Goal: Task Accomplishment & Management: Use online tool/utility

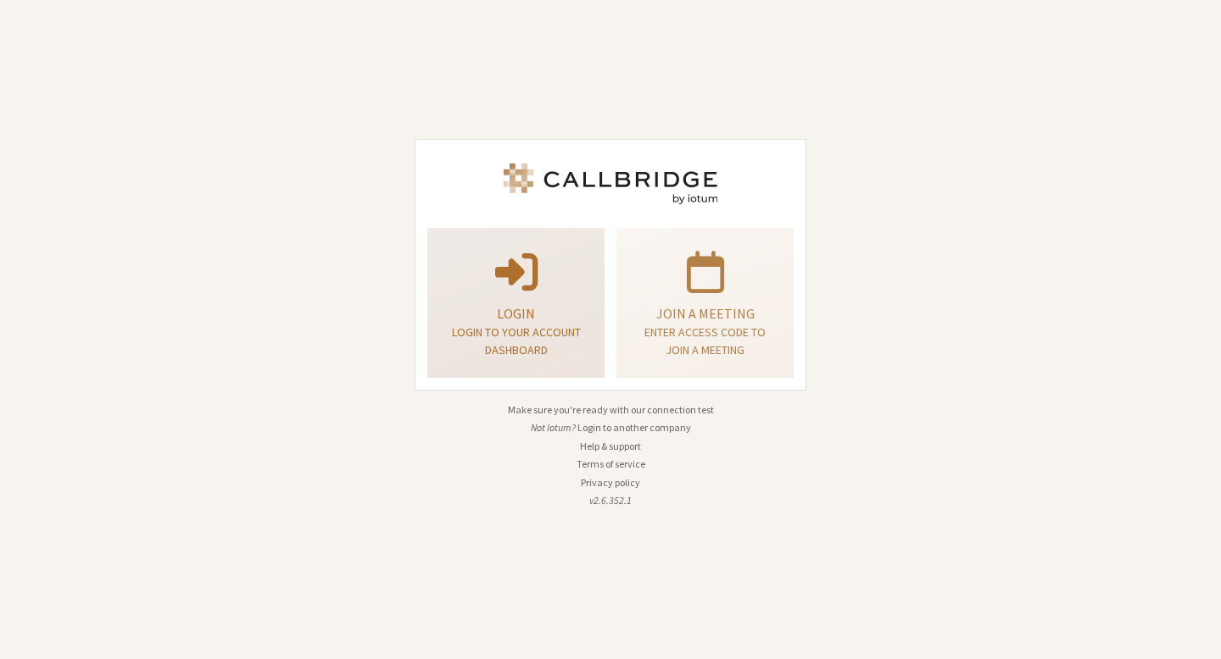
click at [521, 275] on span at bounding box center [516, 270] width 42 height 47
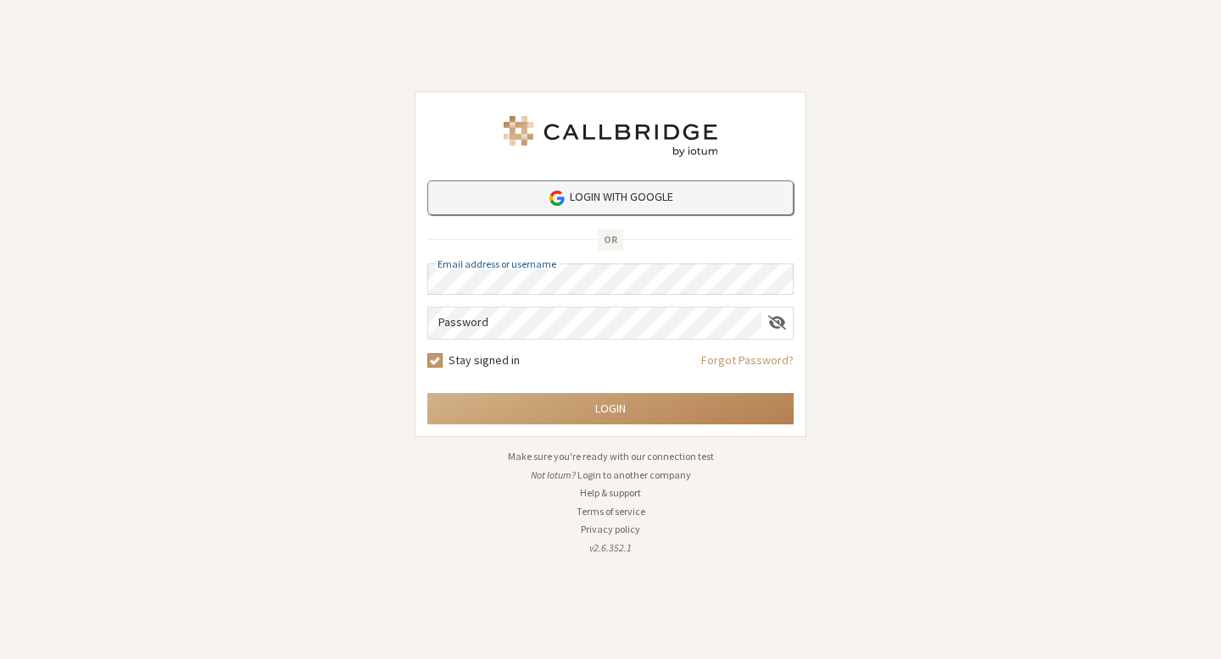
click at [699, 195] on link "Login with Google" at bounding box center [610, 198] width 366 height 35
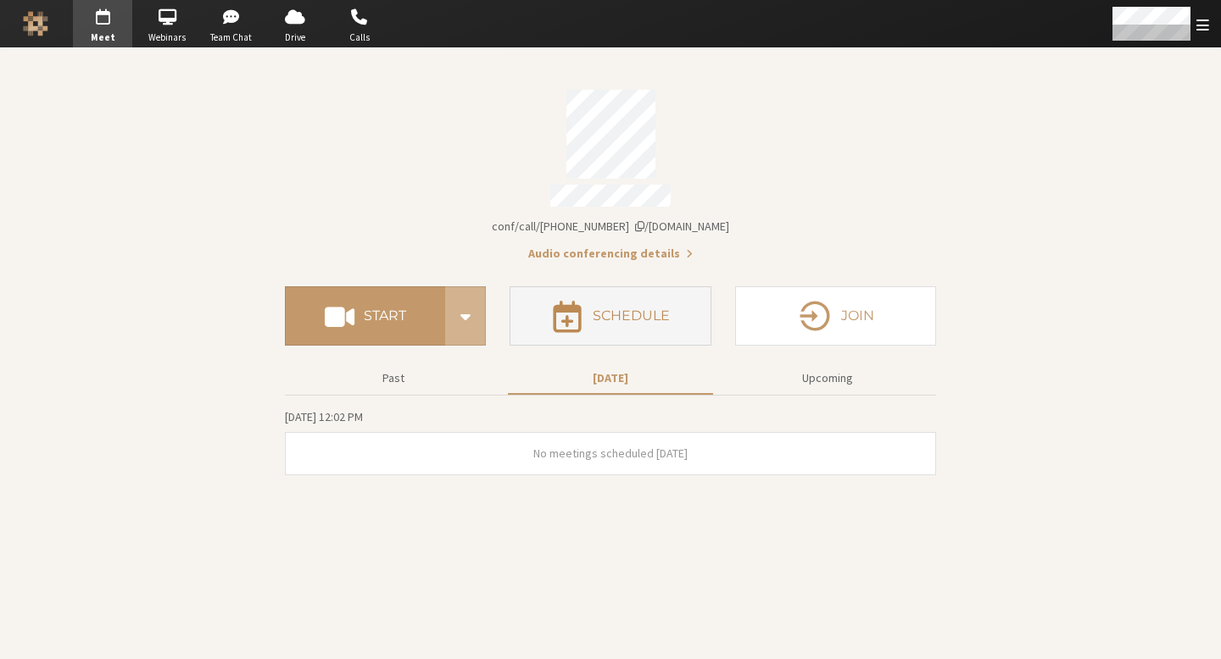
click at [639, 309] on h4 "Schedule" at bounding box center [630, 316] width 77 height 14
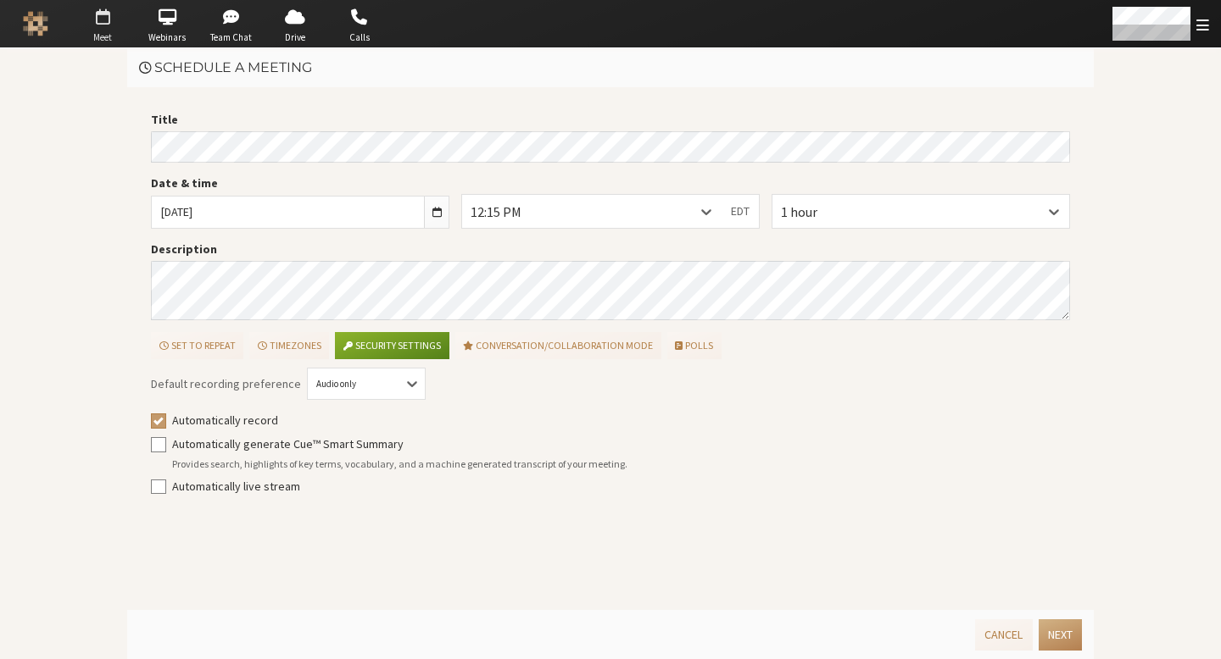
click at [108, 31] on span "Meet" at bounding box center [102, 38] width 59 height 14
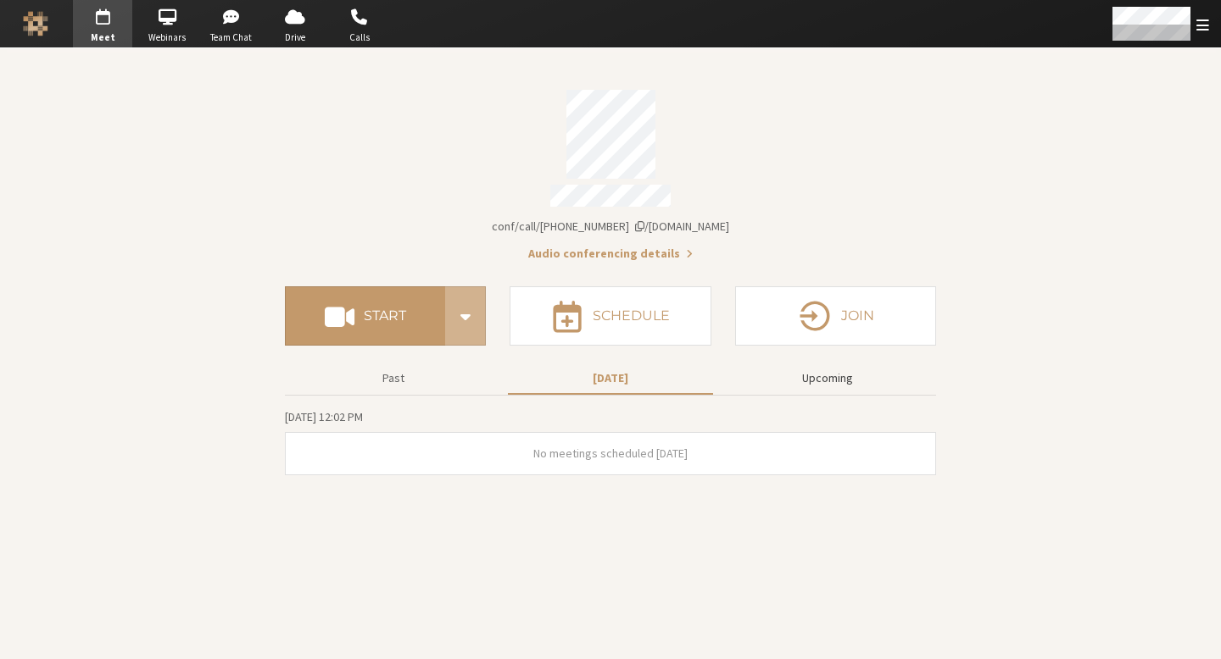
click at [800, 367] on button "Upcoming" at bounding box center [827, 379] width 205 height 30
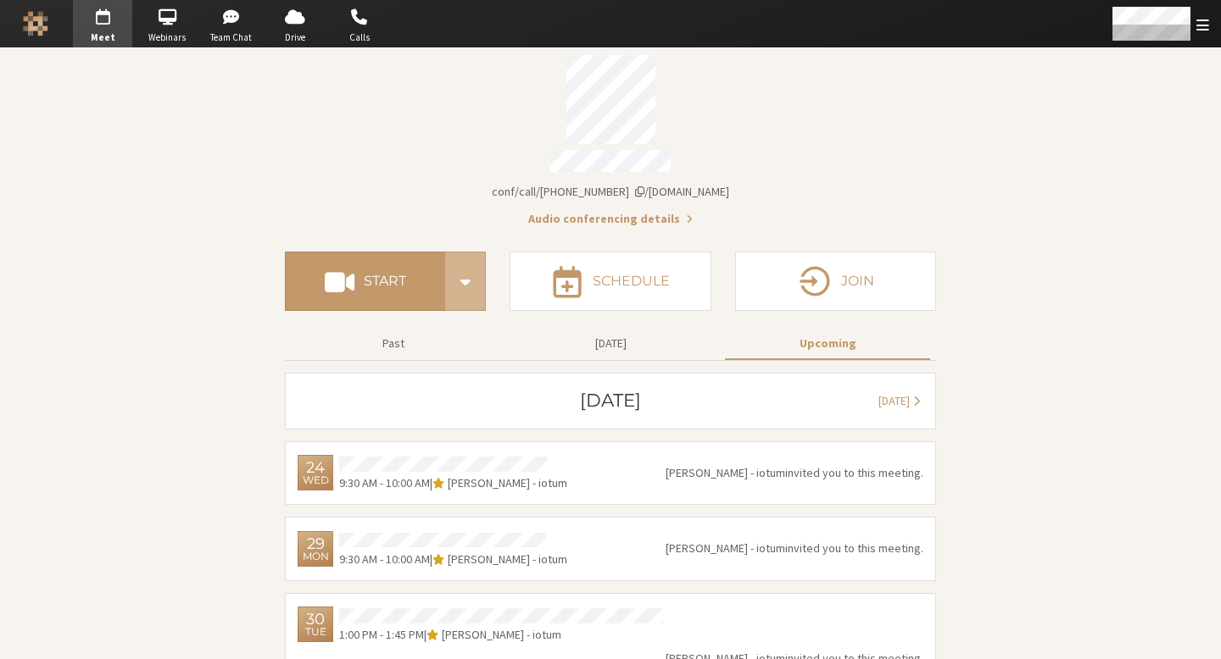
scroll to position [37, 0]
